Goal: Task Accomplishment & Management: Complete application form

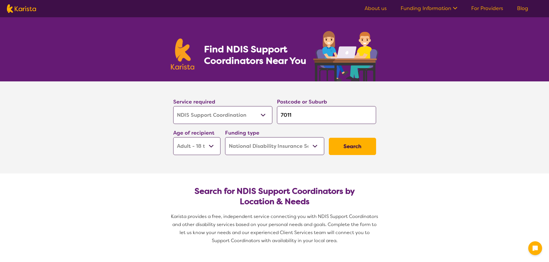
select select "NDIS Support Coordination"
select select "AD"
select select "NDIS"
select select "NDIS Support Coordination"
select select "AD"
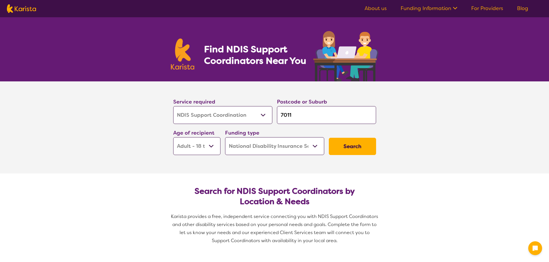
select select "NDIS"
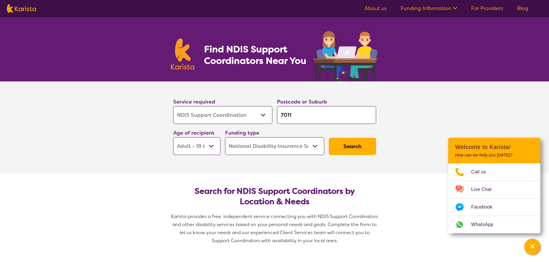
click at [356, 147] on button "Search" at bounding box center [352, 146] width 47 height 17
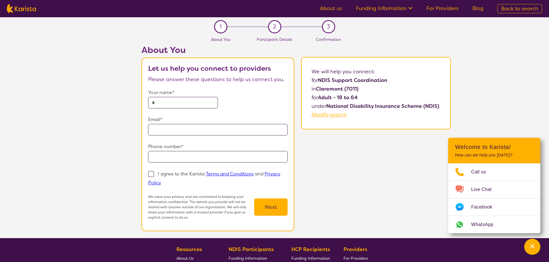
click at [197, 103] on input "text" at bounding box center [183, 103] width 70 height 12
type input "*****"
click at [196, 128] on input "email" at bounding box center [217, 130] width 139 height 12
type input "**********"
click at [226, 157] on input "tel" at bounding box center [217, 157] width 139 height 12
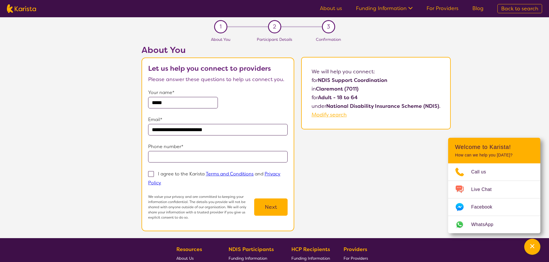
type input "**********"
click at [272, 210] on button "Next" at bounding box center [270, 207] width 33 height 17
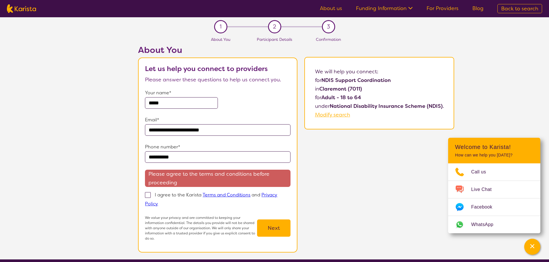
click at [151, 195] on span at bounding box center [148, 195] width 6 height 6
click at [158, 202] on input "I agree to the Karista Terms and Conditions and Privacy Policy" at bounding box center [160, 204] width 4 height 4
checkbox input "true"
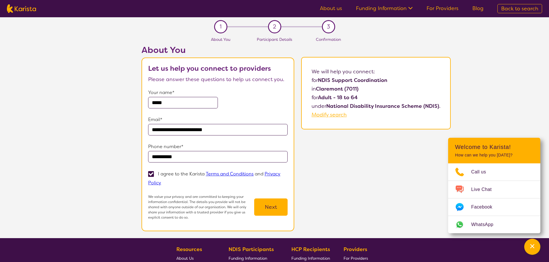
click at [274, 209] on button "Next" at bounding box center [270, 207] width 33 height 17
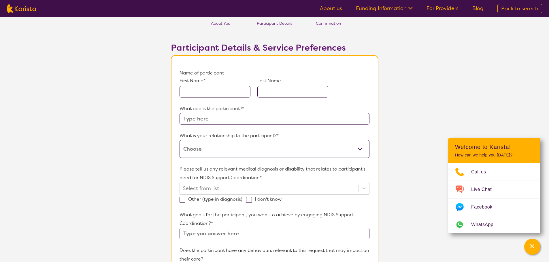
scroll to position [29, 0]
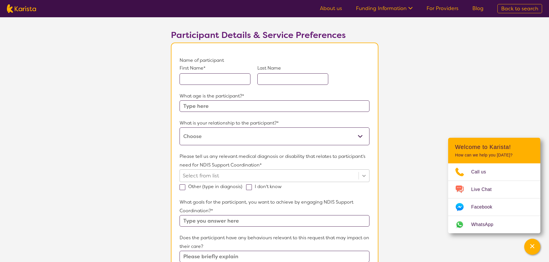
click at [364, 174] on div "Please tell us any relevant medical diagnosis or disability that relates to par…" at bounding box center [273, 171] width 189 height 39
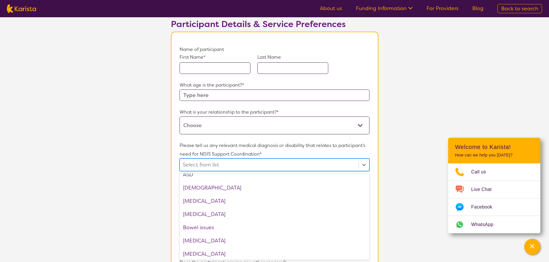
scroll to position [115, 0]
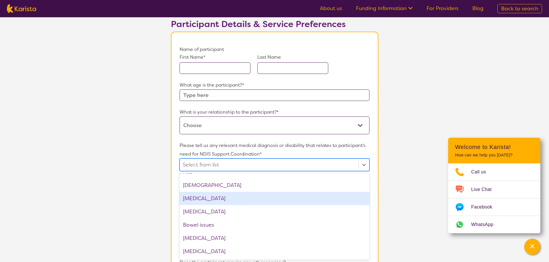
click at [99, 154] on section "L About You 2 Participant Details 3 Confirmation Participant Details & Service …" at bounding box center [274, 236] width 549 height 516
click at [143, 41] on section "L About You 2 Participant Details 3 Confirmation Participant Details & Service …" at bounding box center [274, 236] width 549 height 516
